Goal: Book appointment/travel/reservation

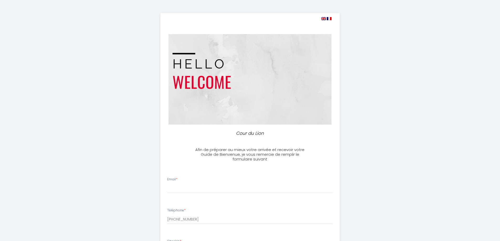
select select
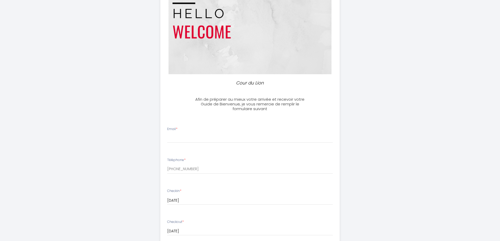
scroll to position [53, 0]
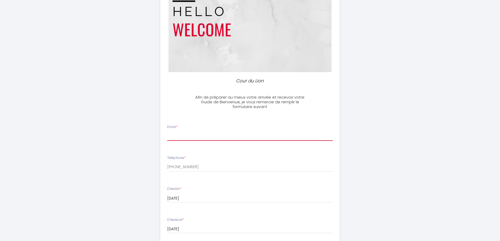
click at [193, 137] on input "Email *" at bounding box center [250, 136] width 166 height 9
type input "[PERSON_NAME][EMAIL_ADDRESS][DOMAIN_NAME]"
click at [424, 126] on div "Cour du Lion Afin de préparer au mieux votre arrivée et recevoir votre Guide de…" at bounding box center [250, 197] width 500 height 501
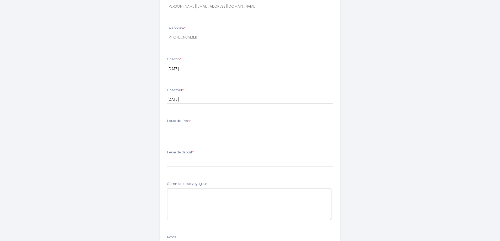
scroll to position [184, 0]
click at [192, 127] on select "16:00 16:30 17:00 17:30 18:00 18:30 19:00 19:30 20:00 20:30 21:00 21:30 22:00" at bounding box center [250, 129] width 166 height 10
select select "22:00"
click at [167, 124] on select "16:00 16:30 17:00 17:30 18:00 18:30 19:00 19:30 20:00 20:30 21:00 21:30 22:00" at bounding box center [250, 129] width 166 height 10
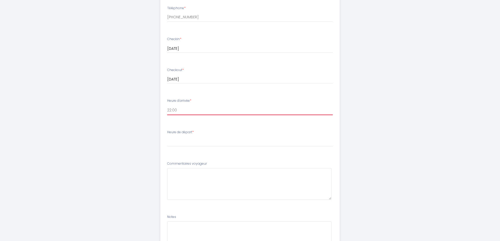
scroll to position [236, 0]
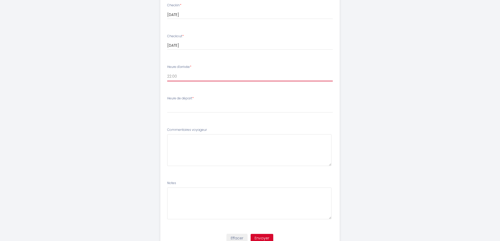
click at [218, 73] on select "16:00 16:30 17:00 17:30 18:00 18:30 19:00 19:30 20:00 20:30 21:00 21:30 22:00" at bounding box center [250, 76] width 166 height 10
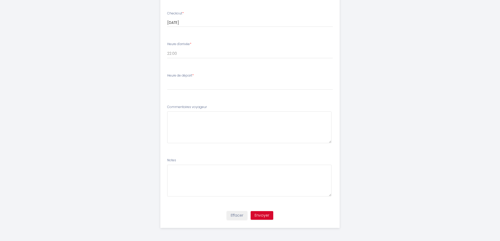
click at [205, 77] on div "Heure de départ * 00:00 00:30 01:00 01:30 02:00 02:30 03:00 03:30 04:00 04:30 0…" at bounding box center [250, 81] width 166 height 17
click at [189, 87] on select "00:00 00:30 01:00 01:30 02:00 02:30 03:00 03:30 04:00 04:30 05:00 05:30 06:00 0…" at bounding box center [250, 85] width 166 height 10
select select "08:00"
click at [167, 80] on select "00:00 00:30 01:00 01:30 02:00 02:30 03:00 03:30 04:00 04:30 05:00 05:30 06:00 0…" at bounding box center [250, 85] width 166 height 10
click at [266, 216] on button "Envoyer" at bounding box center [262, 215] width 23 height 9
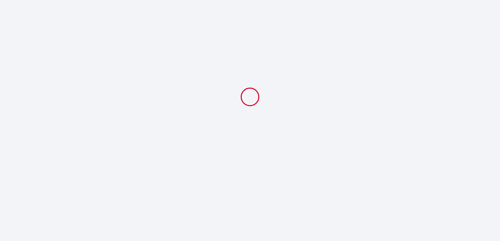
scroll to position [0, 0]
select select "22:00"
select select "08:00"
